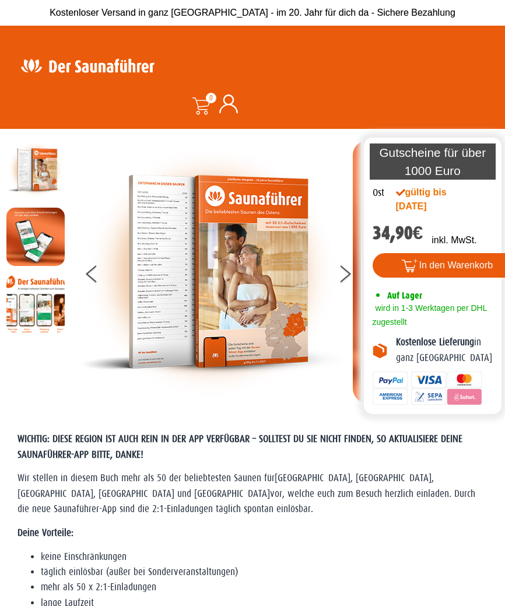
click at [213, 331] on img at bounding box center [211, 272] width 262 height 262
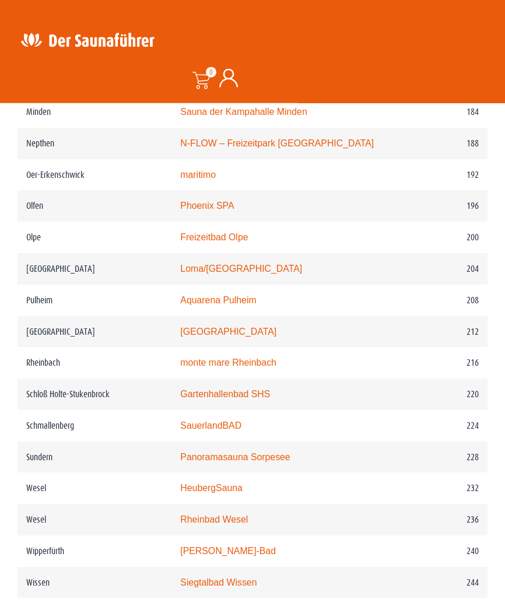
scroll to position [1960, 0]
click at [209, 367] on link "monte mare Rheinbach" at bounding box center [228, 362] width 96 height 10
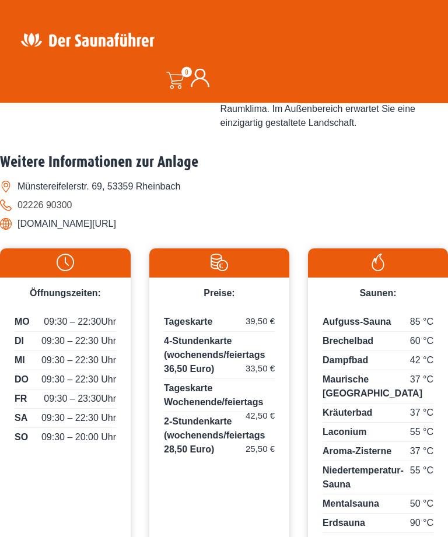
scroll to position [536, 0]
click at [75, 196] on li "Münstereifelerstr. 69, 53359 Rheinbach" at bounding box center [224, 186] width 448 height 19
click at [141, 196] on li "Münstereifelerstr. 69, 53359 Rheinbach" at bounding box center [224, 186] width 448 height 19
click at [4, 196] on li "Münstereifelerstr. 69, 53359 Rheinbach" at bounding box center [224, 186] width 448 height 19
click at [8, 196] on li "Münstereifelerstr. 69, 53359 Rheinbach" at bounding box center [224, 186] width 448 height 19
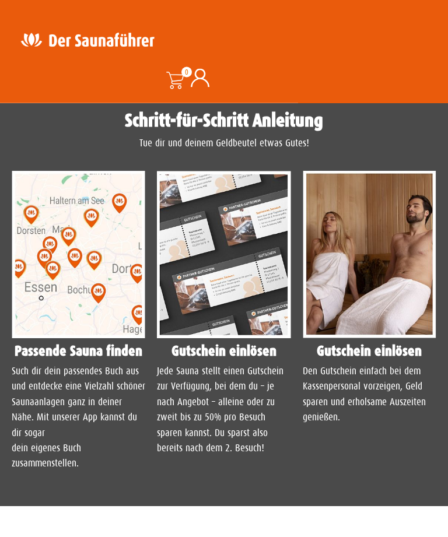
scroll to position [1076, 0]
click at [79, 338] on img at bounding box center [79, 254] width 134 height 167
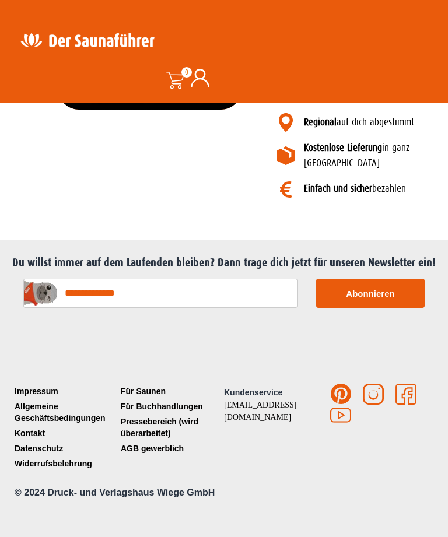
scroll to position [1734, 0]
click at [152, 308] on input "E-Mail-Adresse*" at bounding box center [160, 293] width 274 height 29
type input "**********"
click at [374, 308] on button "Abonnieren" at bounding box center [370, 293] width 108 height 29
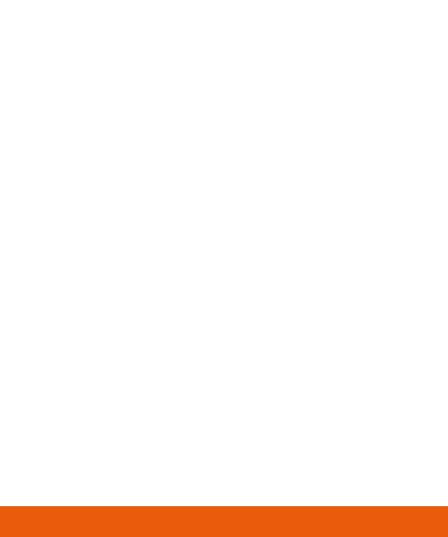
scroll to position [0, 0]
